Goal: Task Accomplishment & Management: Manage account settings

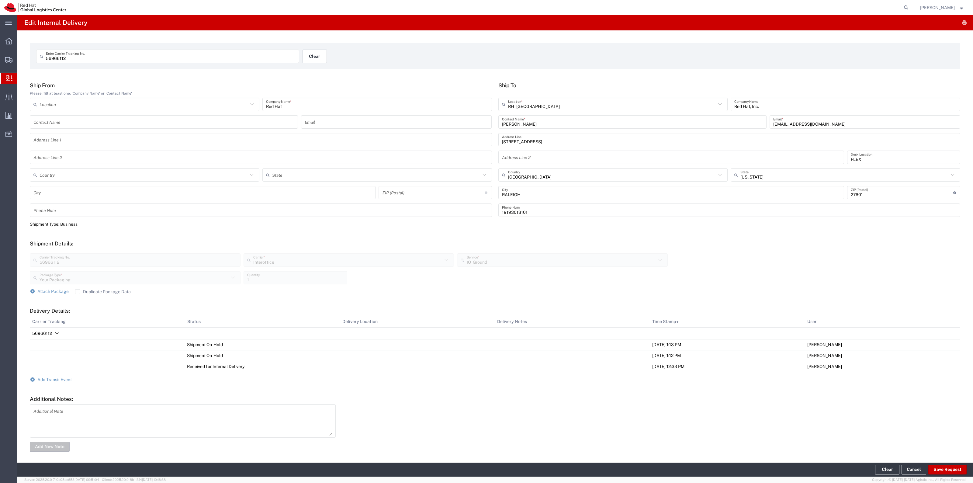
click at [317, 60] on button "Clear" at bounding box center [315, 56] width 24 height 13
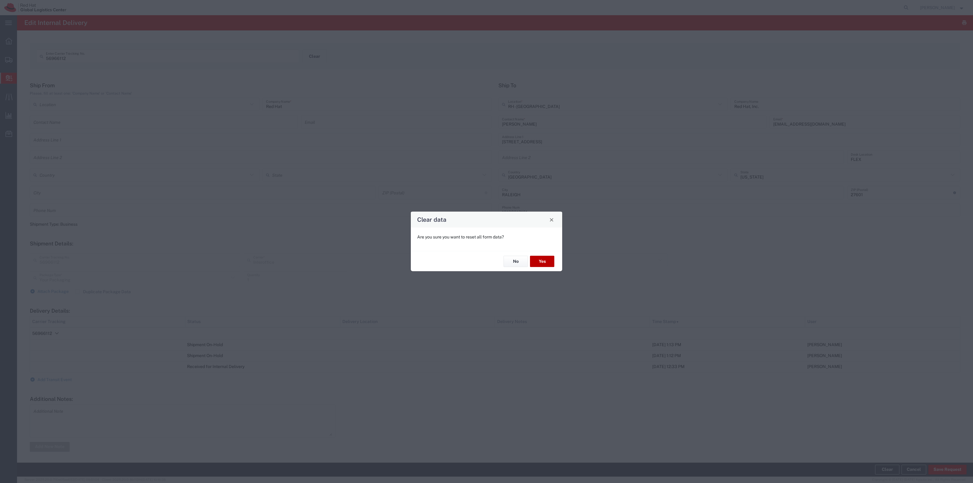
click at [548, 259] on button "Yes" at bounding box center [542, 261] width 24 height 11
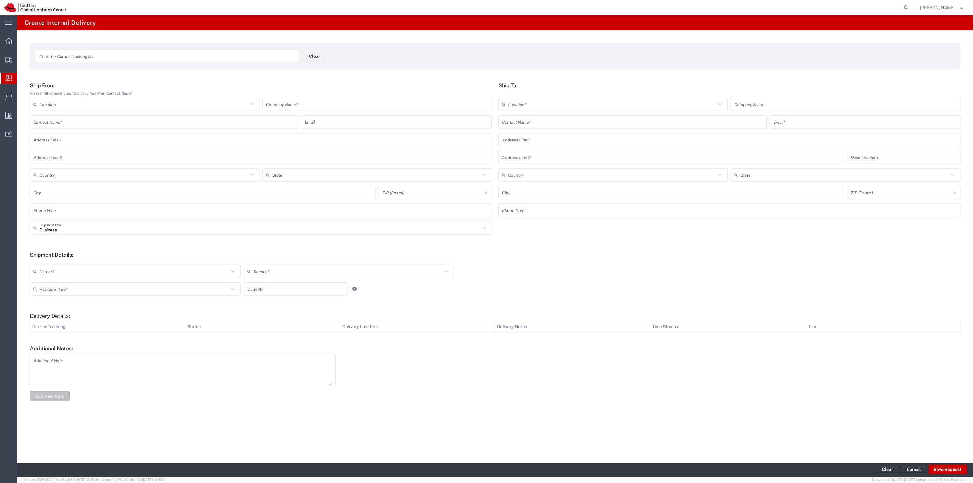
click at [908, 5] on form at bounding box center [907, 7] width 10 height 15
click at [909, 6] on icon at bounding box center [906, 7] width 9 height 9
click at [899, 5] on input "search" at bounding box center [809, 7] width 185 height 15
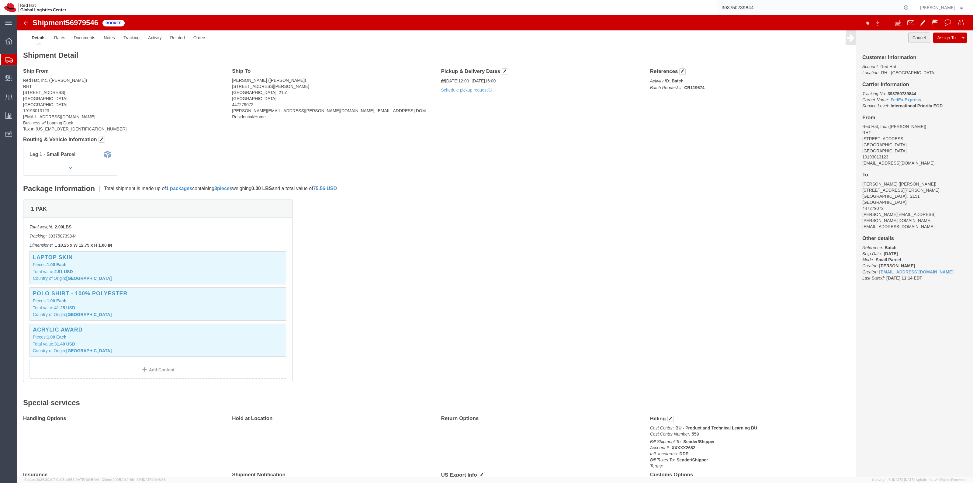
click button "Cancel"
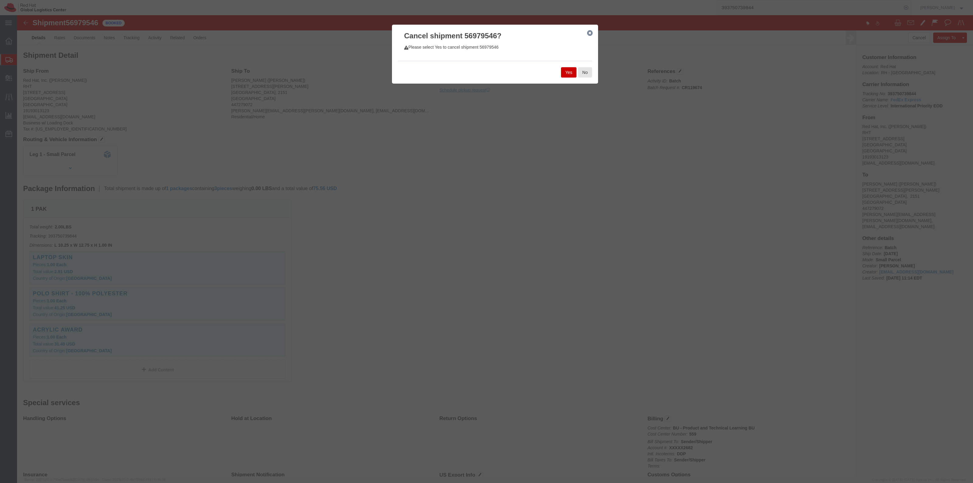
click button "Yes"
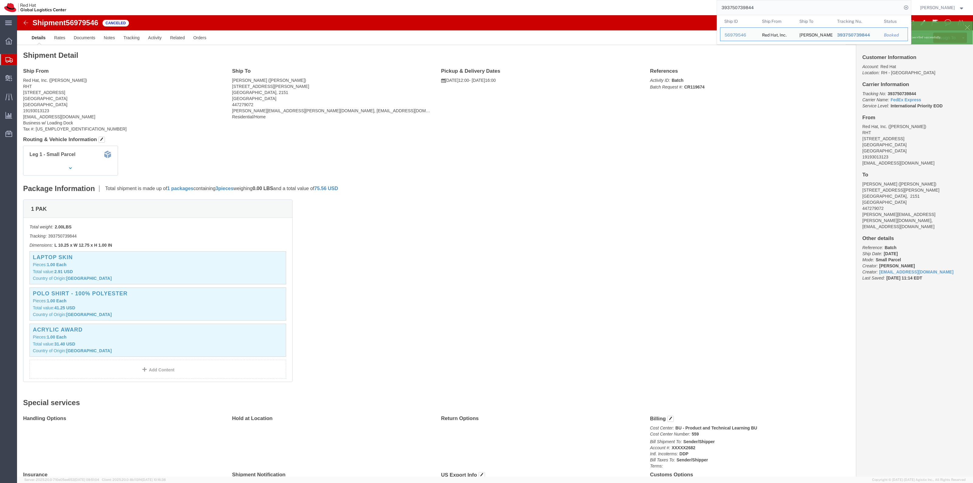
click at [768, 9] on input "393750739844" at bounding box center [809, 7] width 185 height 15
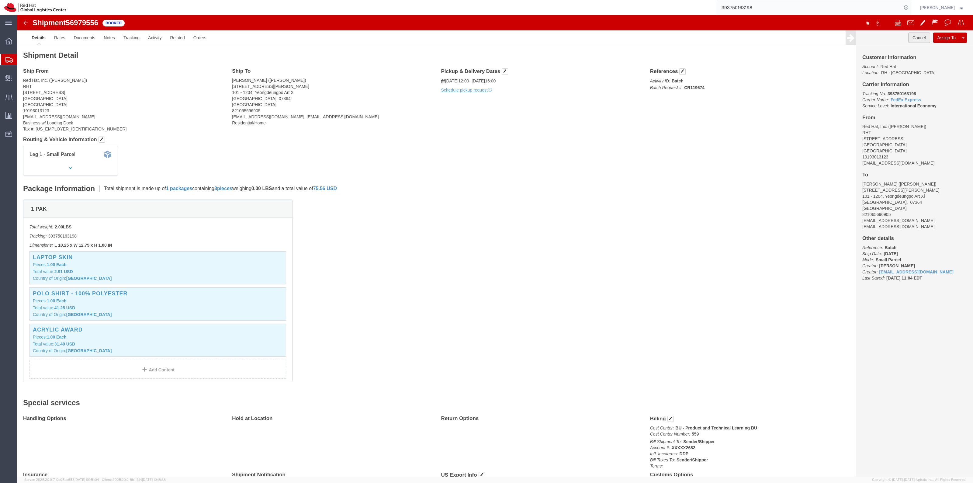
click button "Cancel"
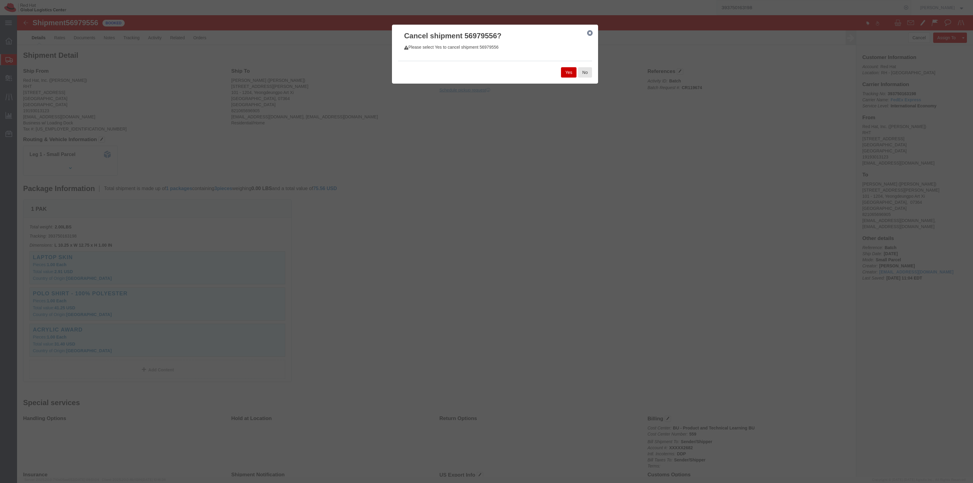
click div "Yes No"
click button "Yes"
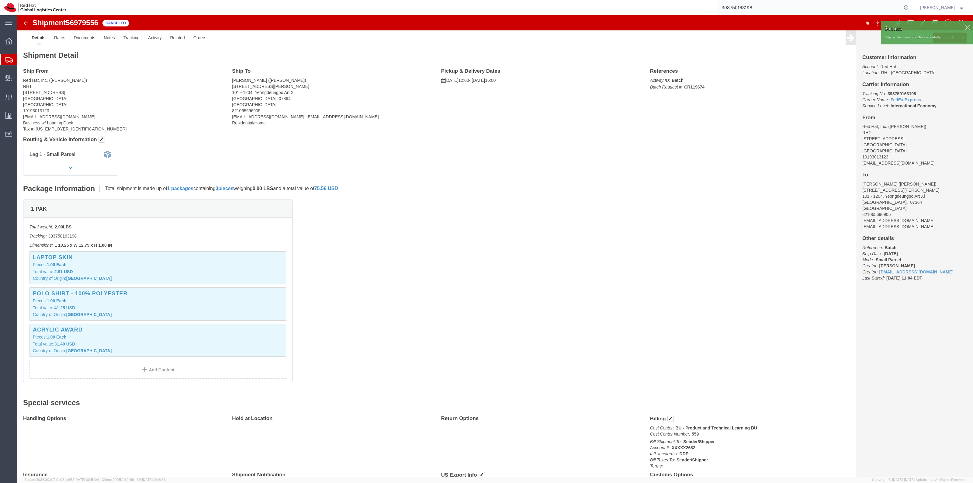
click at [773, 4] on input "393750163198" at bounding box center [809, 7] width 185 height 15
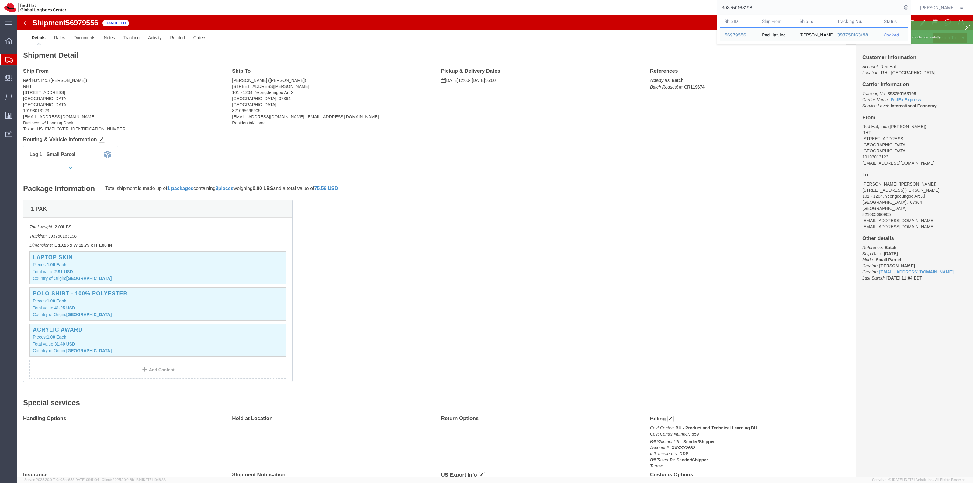
click at [773, 4] on input "393750163198" at bounding box center [809, 7] width 185 height 15
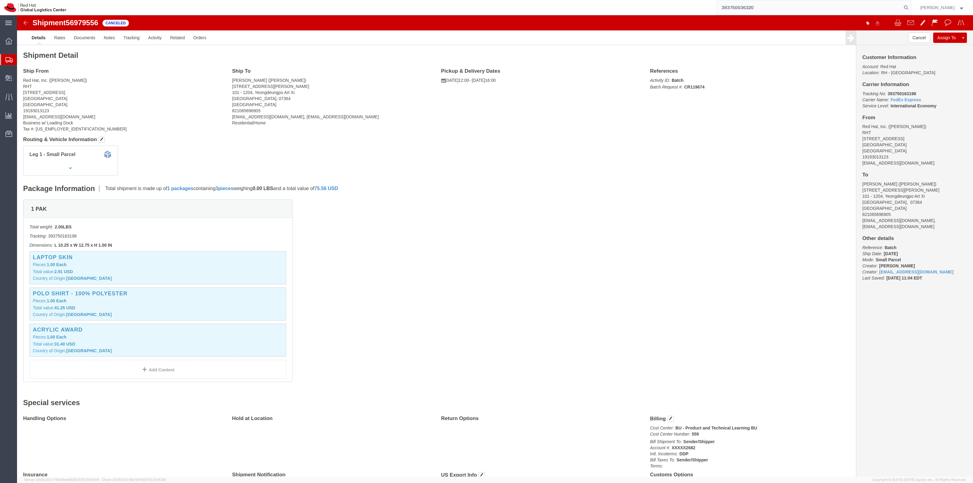
type input "393750036320"
click button "Cancel"
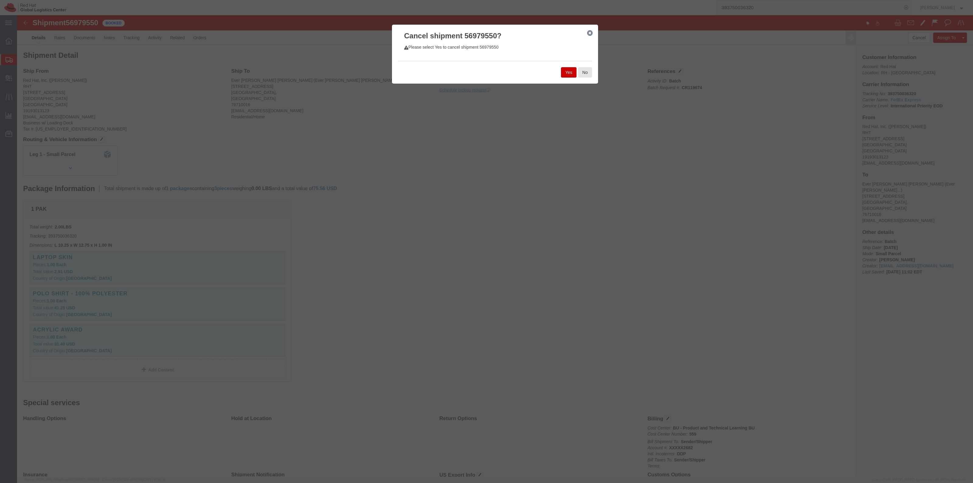
click button "Yes"
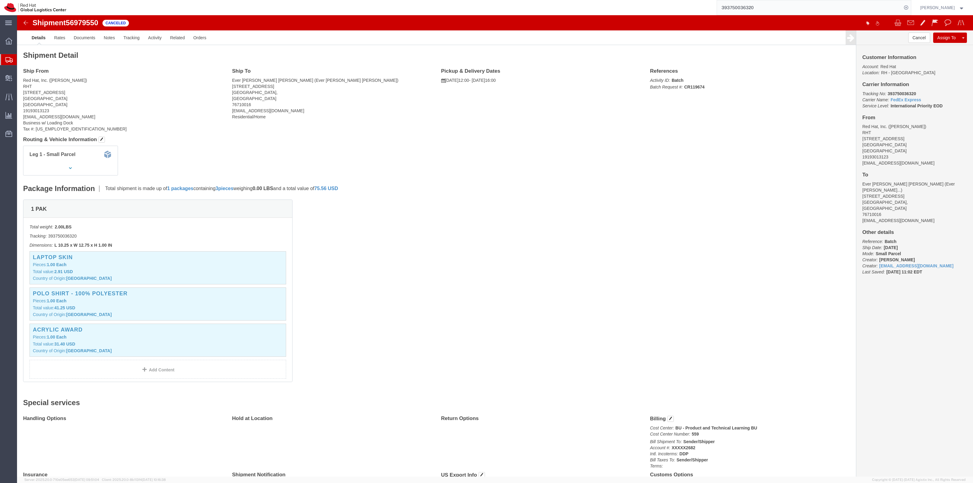
click at [0, 0] on span "Shipment Manager" at bounding box center [0, 0] width 0 height 0
